Goal: Task Accomplishment & Management: Use online tool/utility

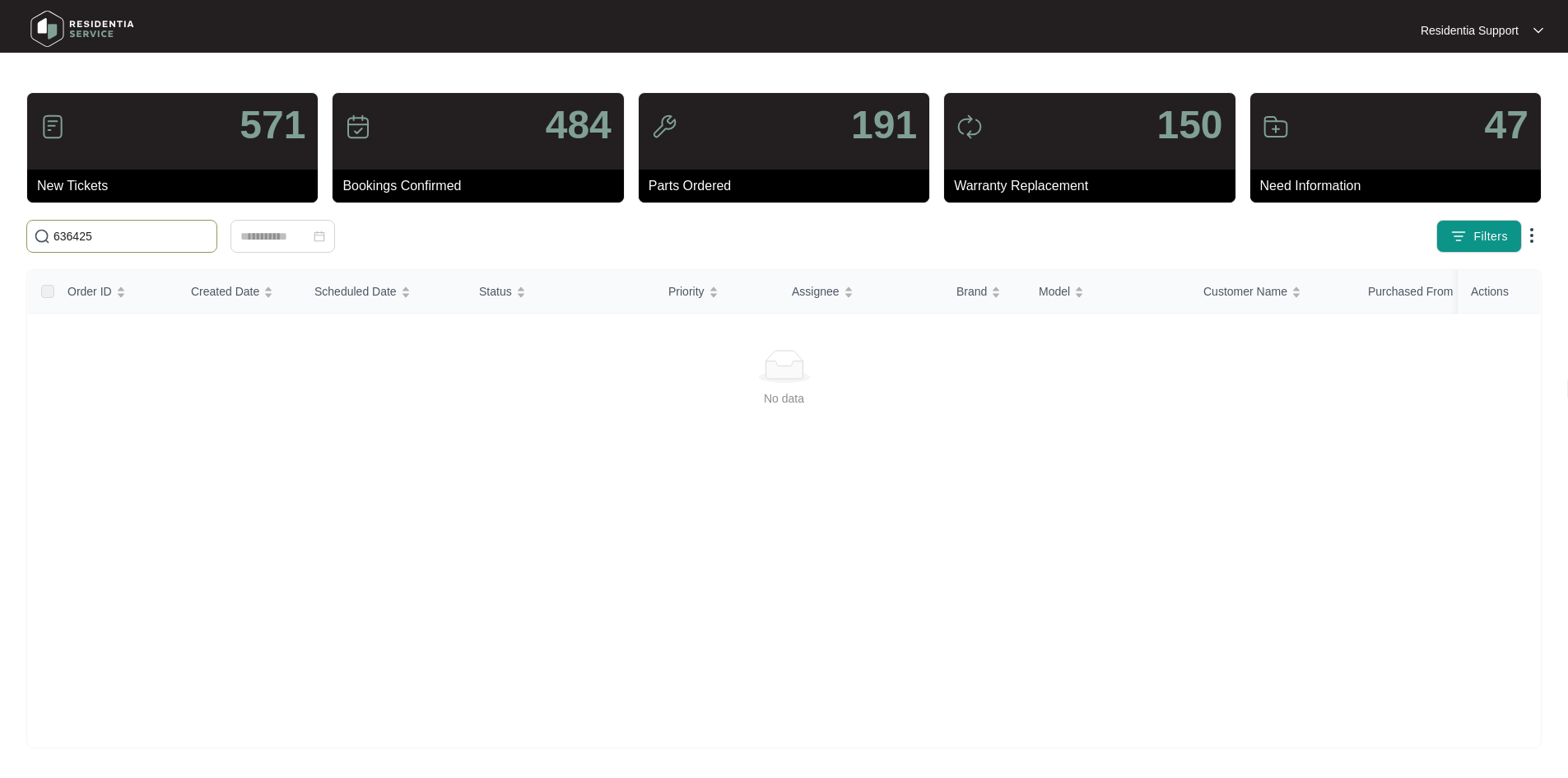
click at [210, 232] on input "636425" at bounding box center [131, 236] width 156 height 18
paste input "51765"
type input "651765"
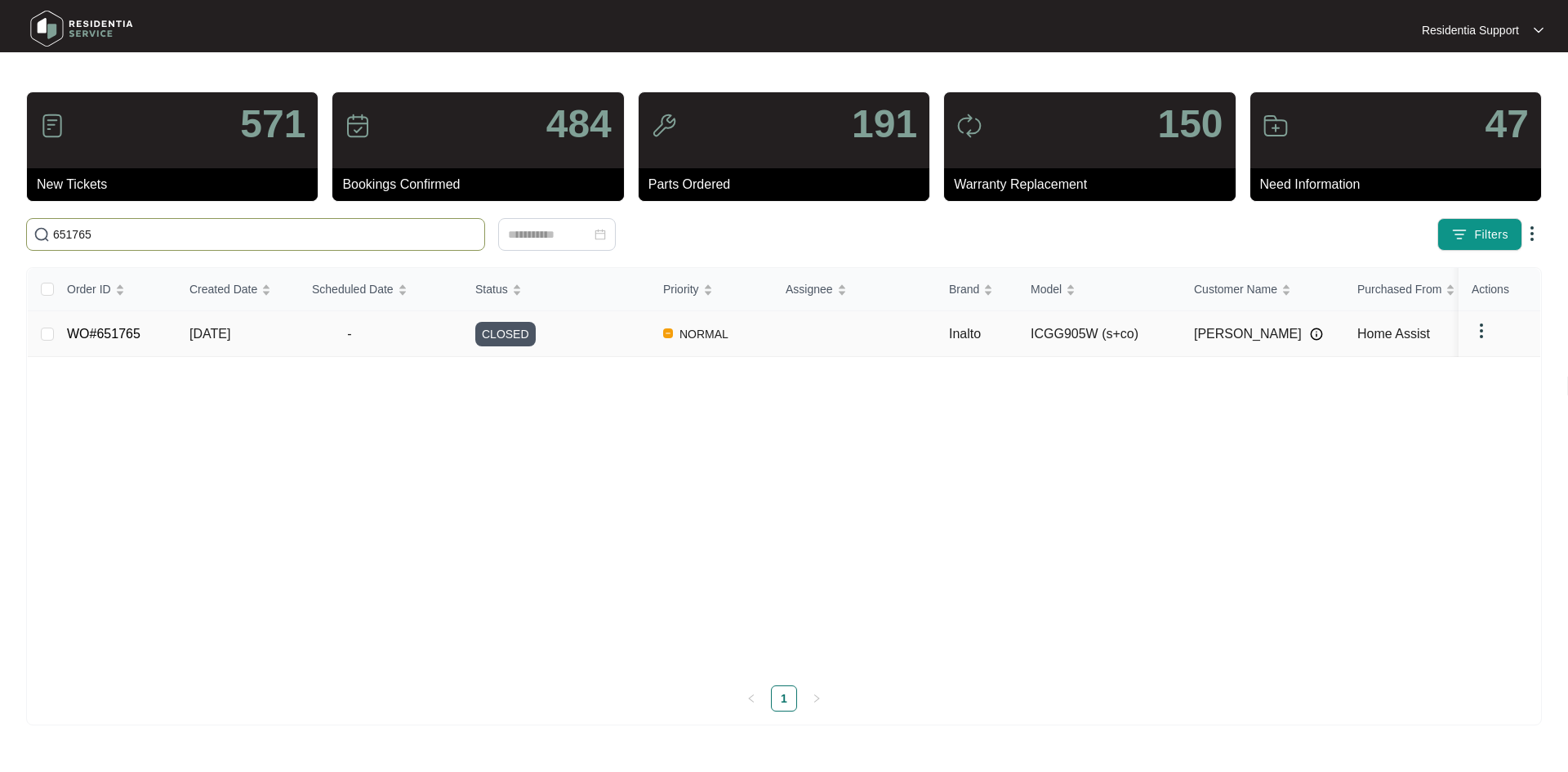
click at [357, 345] on td "-" at bounding box center [380, 334] width 163 height 46
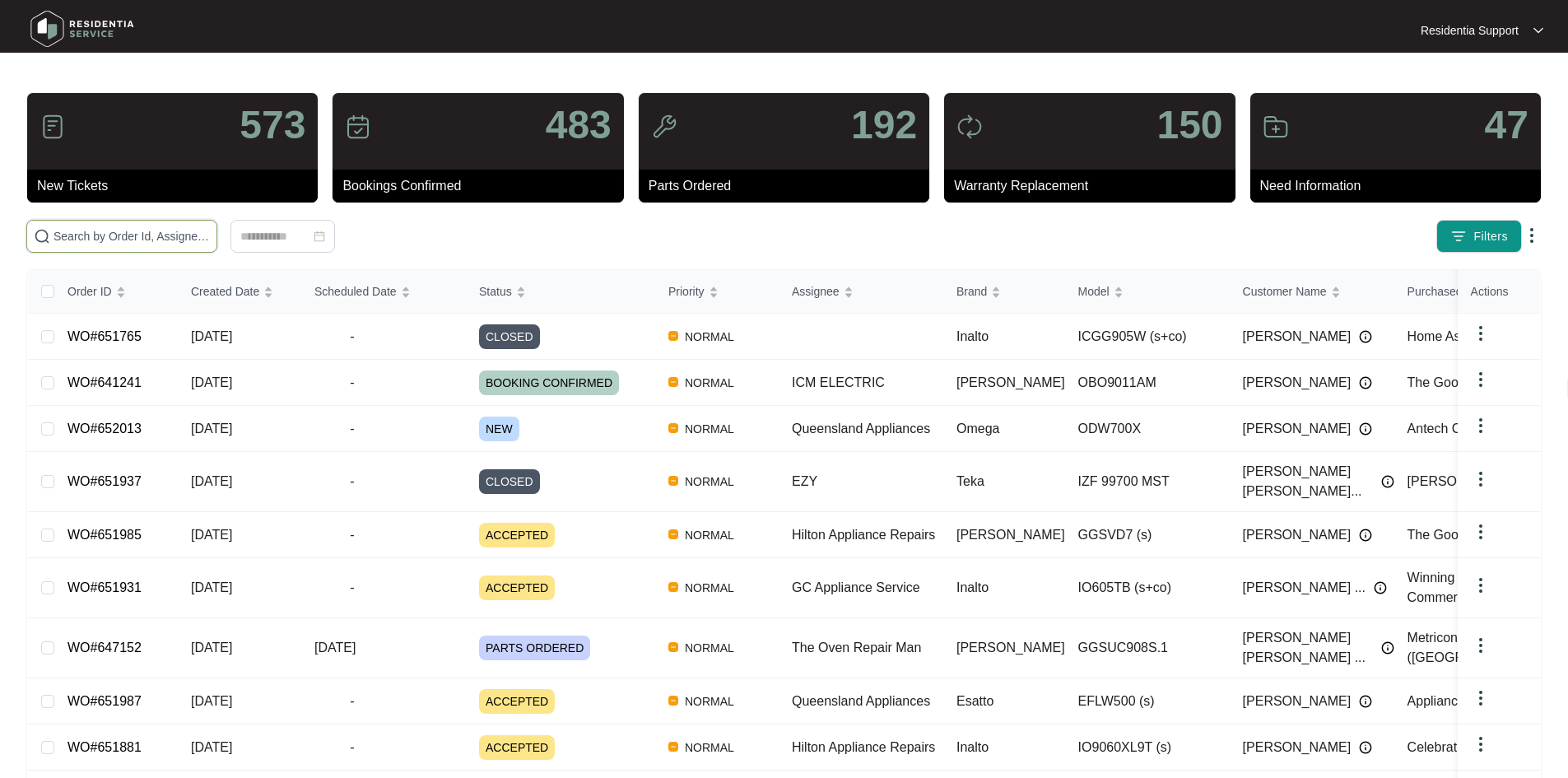
click at [210, 234] on input "text" at bounding box center [131, 236] width 156 height 18
type input "F"
paste input "651765"
type input "651765"
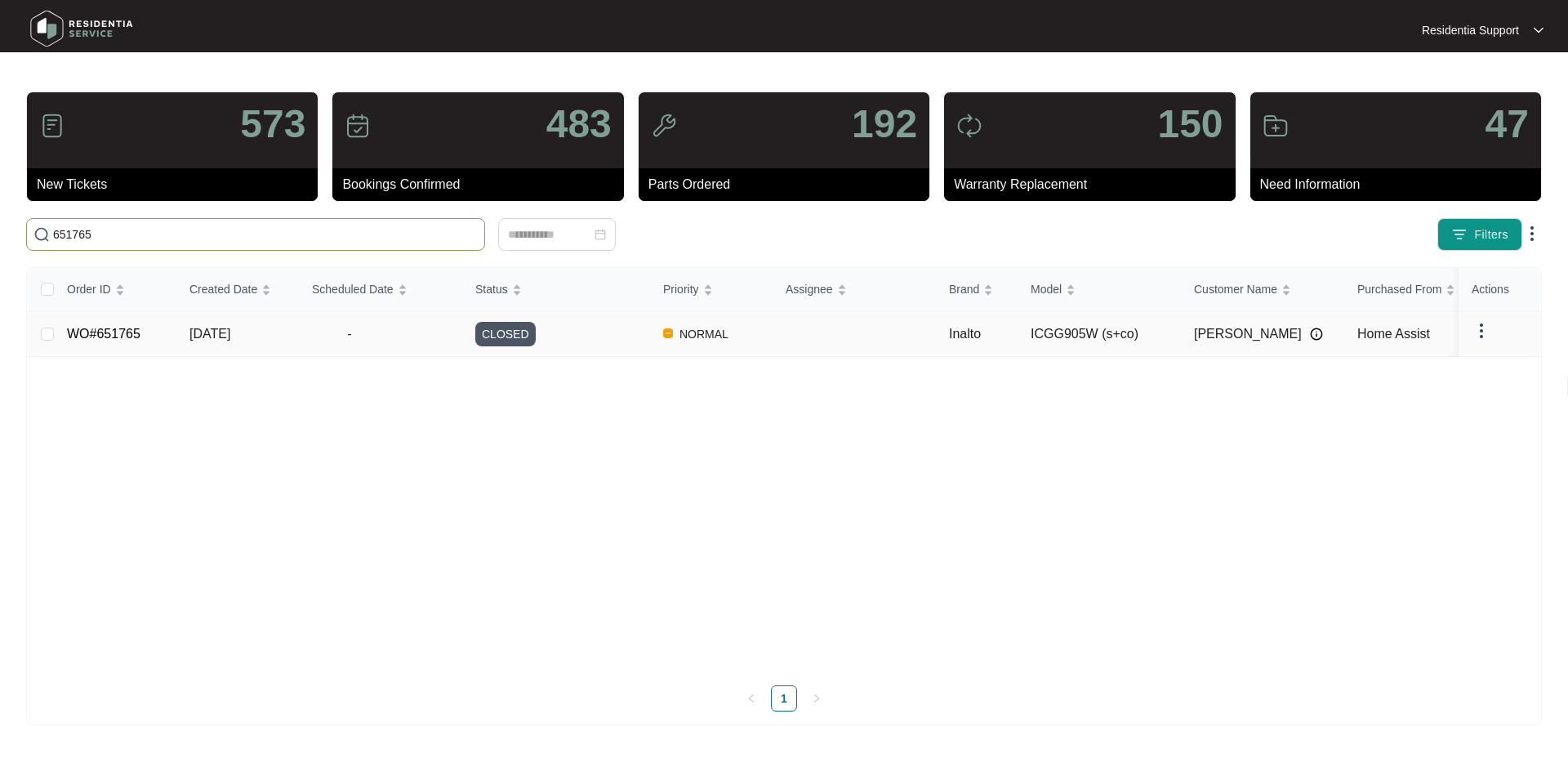
click at [1480, 332] on img at bounding box center [1482, 331] width 20 height 20
click at [1486, 366] on span "Archive" at bounding box center [1504, 364] width 39 height 18
